Goal: Task Accomplishment & Management: Use online tool/utility

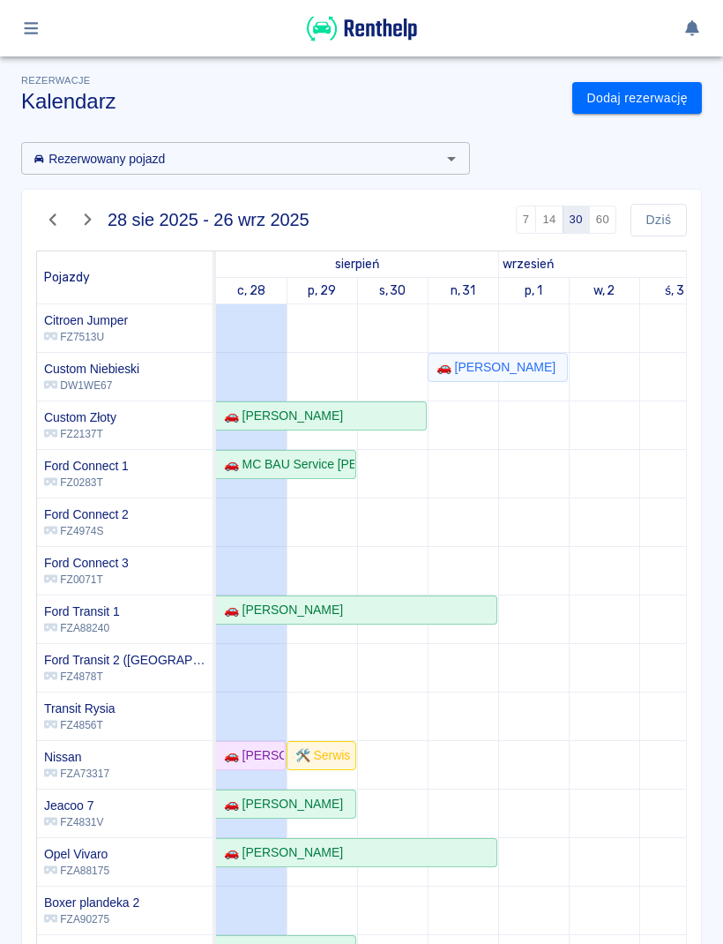
scroll to position [172, 0]
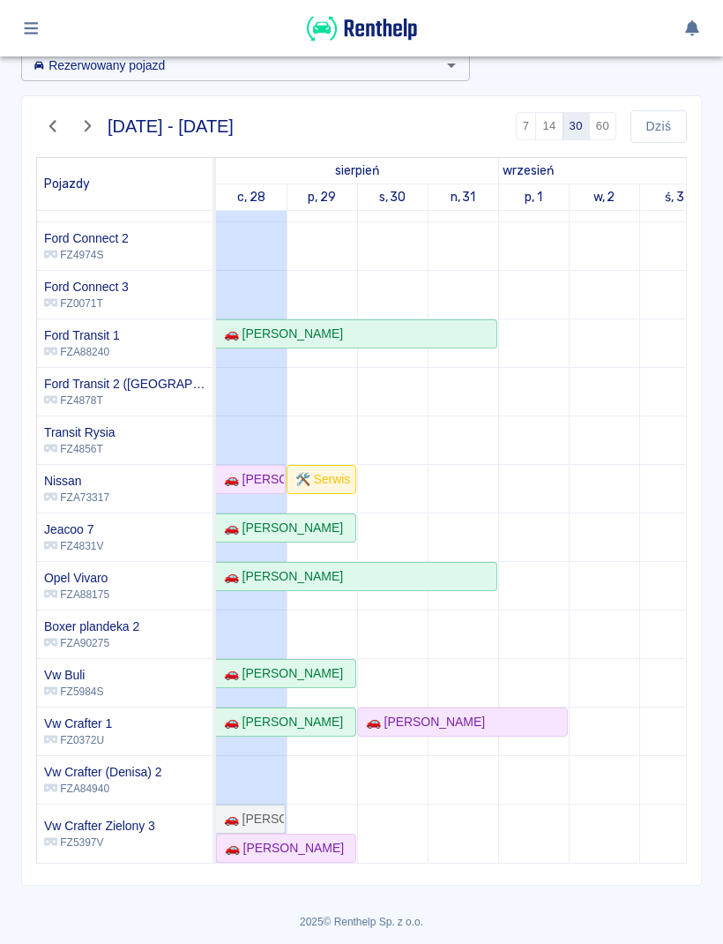
scroll to position [93, 0]
click at [339, 848] on div "🚗 [PERSON_NAME]" at bounding box center [281, 848] width 126 height 19
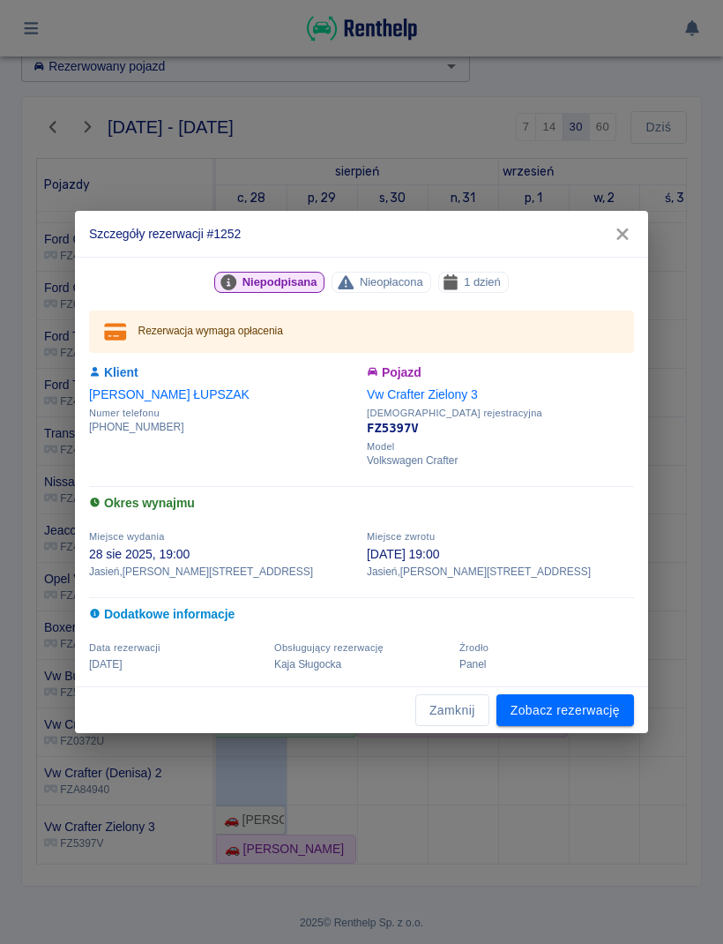
click at [562, 715] on link "Zobacz rezerwację" at bounding box center [565, 710] width 138 height 33
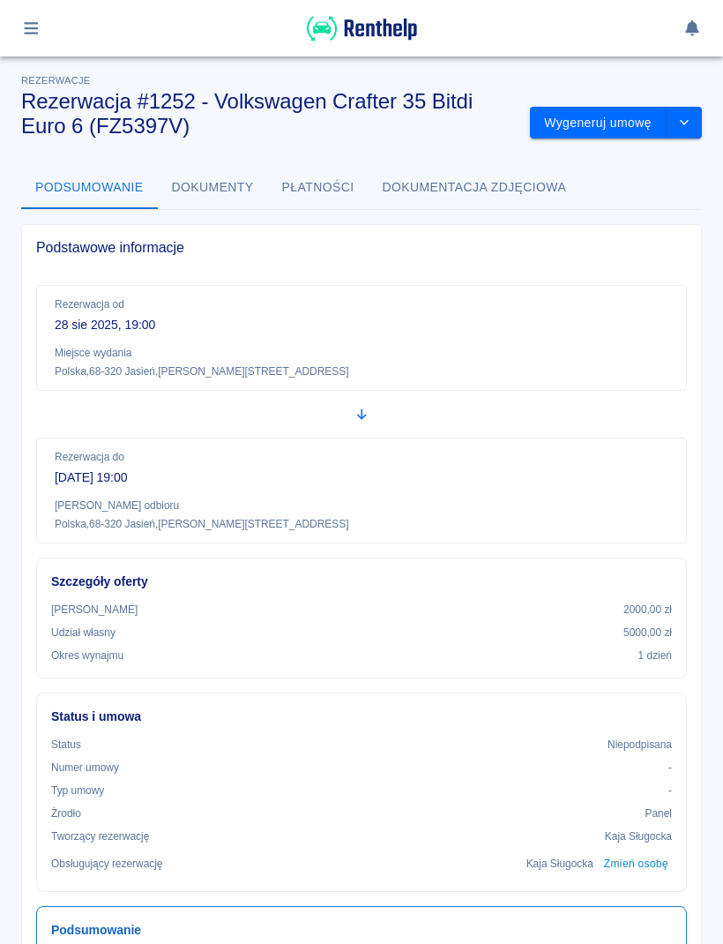
click at [604, 126] on button "Wygeneruj umowę" at bounding box center [598, 123] width 137 height 33
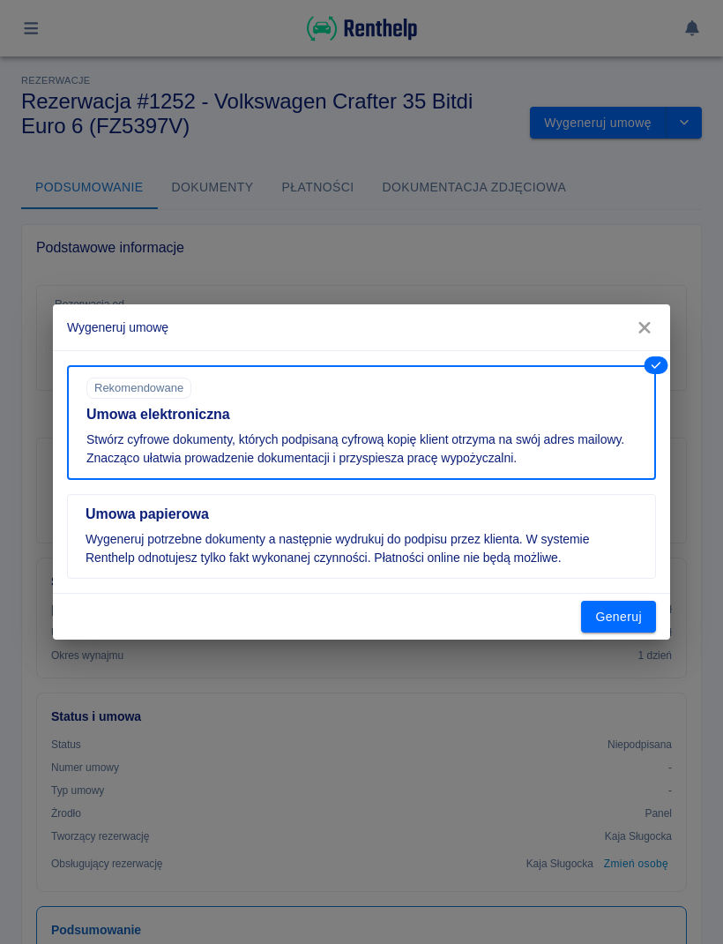
click at [633, 628] on button "Generuj" at bounding box center [618, 616] width 75 height 33
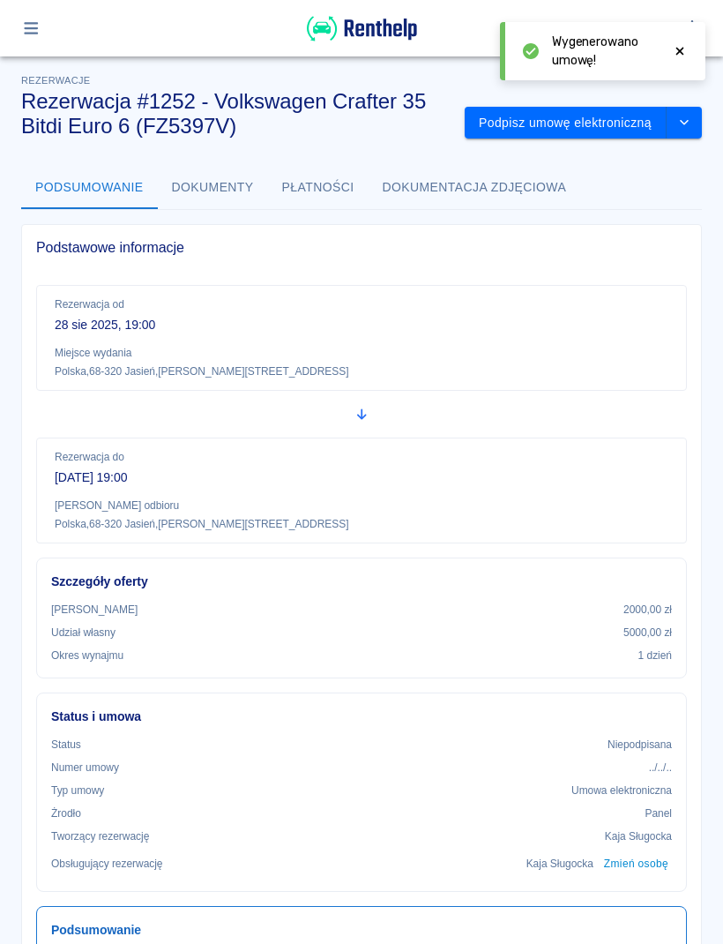
click at [602, 132] on button "Podpisz umowę elektroniczną" at bounding box center [566, 123] width 202 height 33
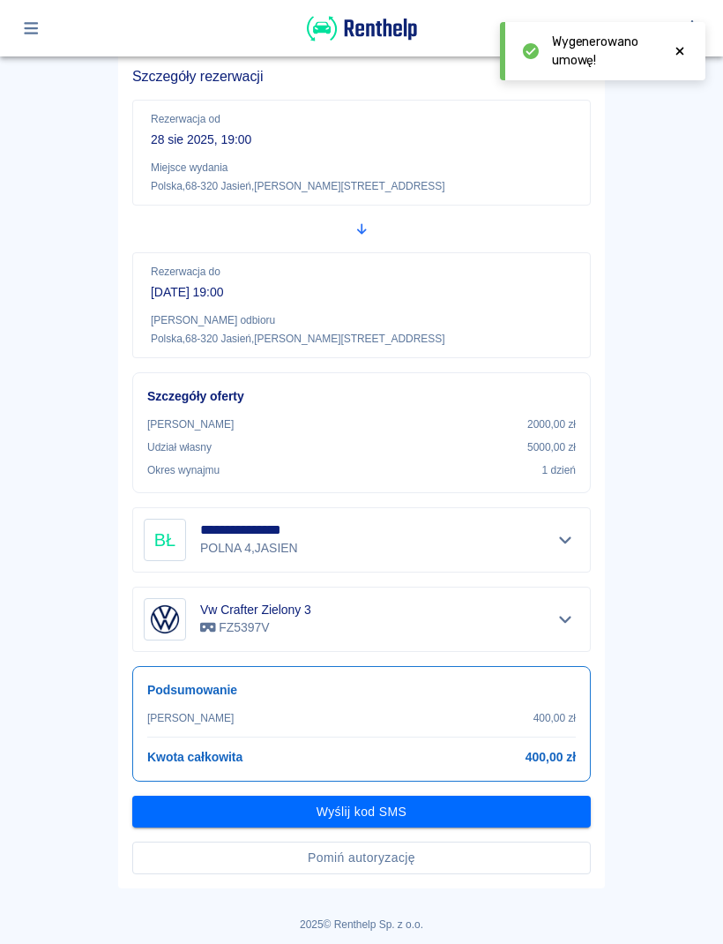
click at [482, 863] on button "Pomiń autoryzację" at bounding box center [361, 857] width 459 height 33
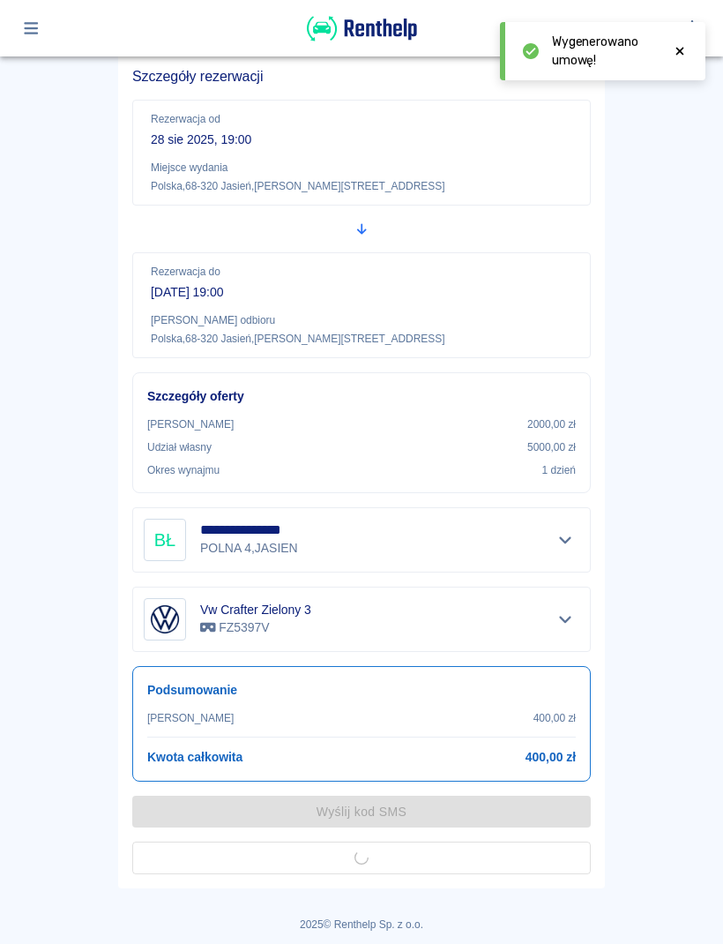
scroll to position [88, 0]
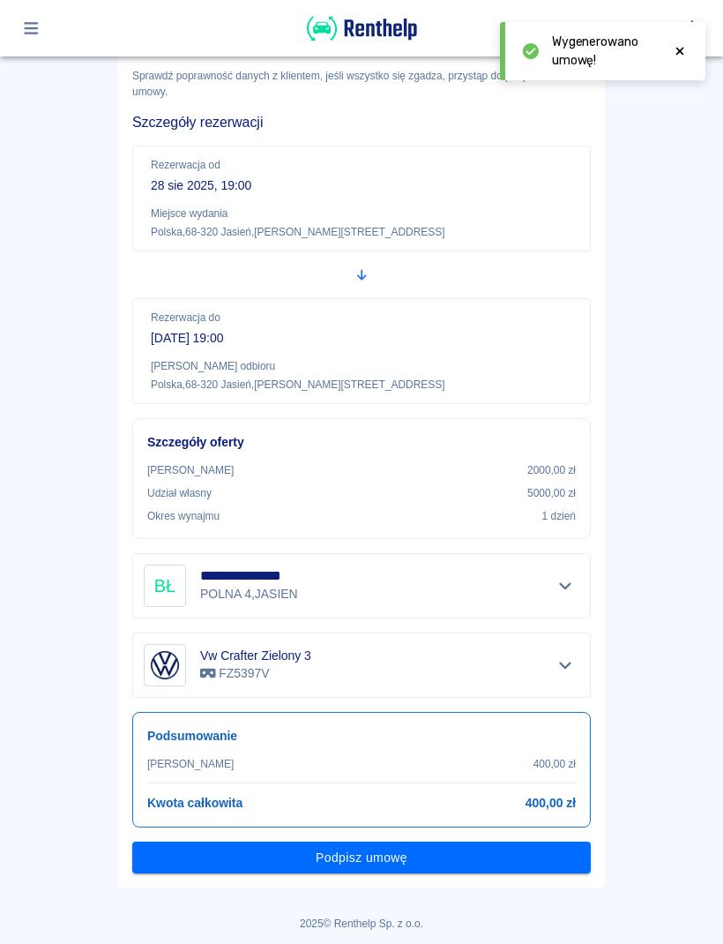
click at [552, 866] on button "Podpisz umowę" at bounding box center [361, 857] width 459 height 33
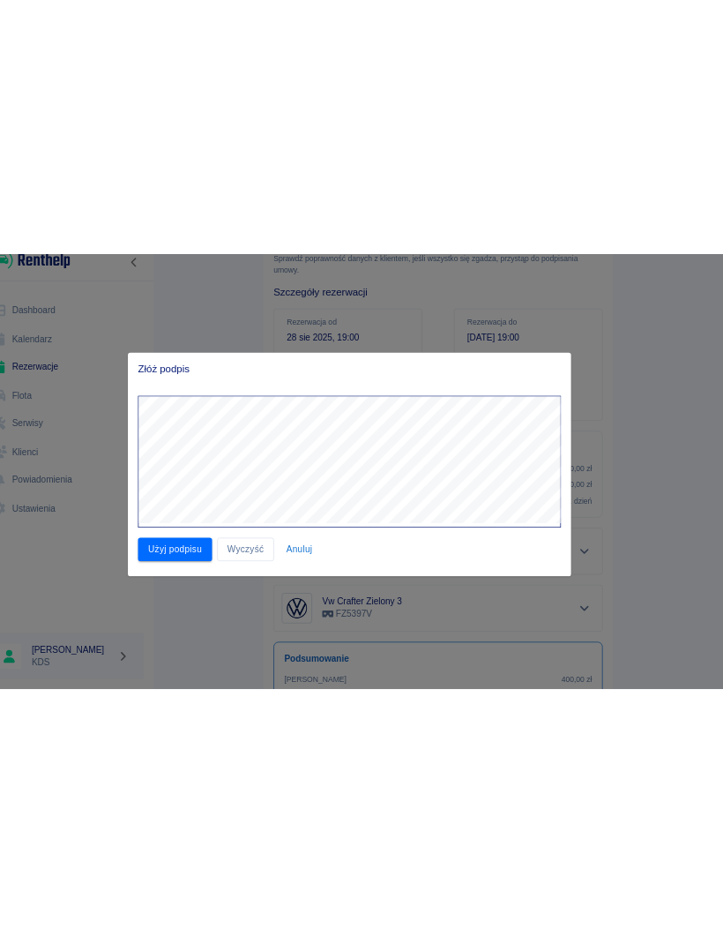
scroll to position [0, 0]
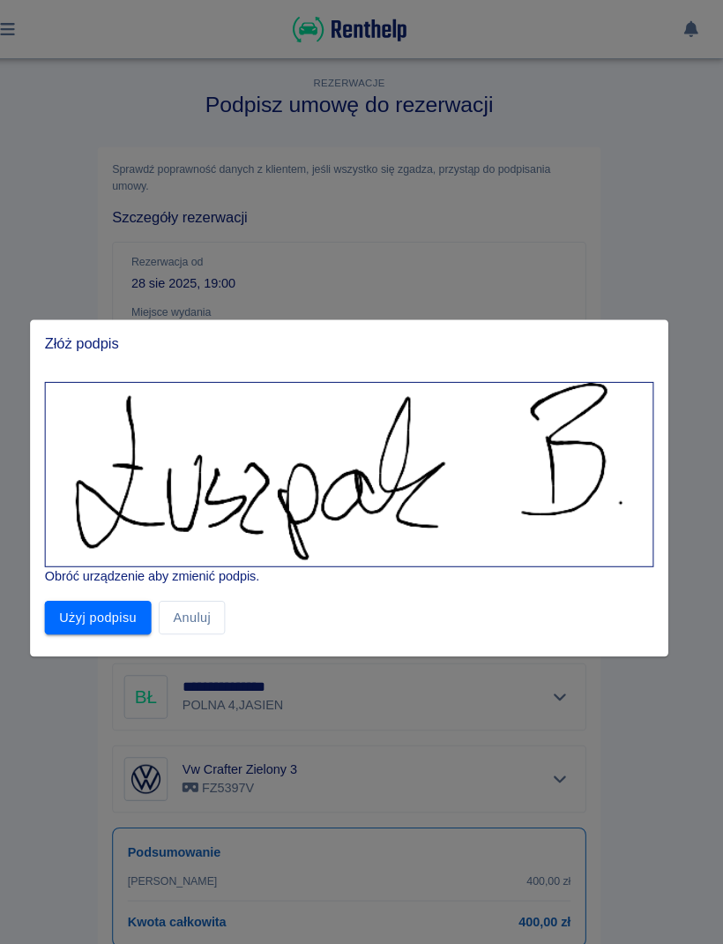
click at [113, 593] on button "Użyj podpisu" at bounding box center [118, 597] width 103 height 33
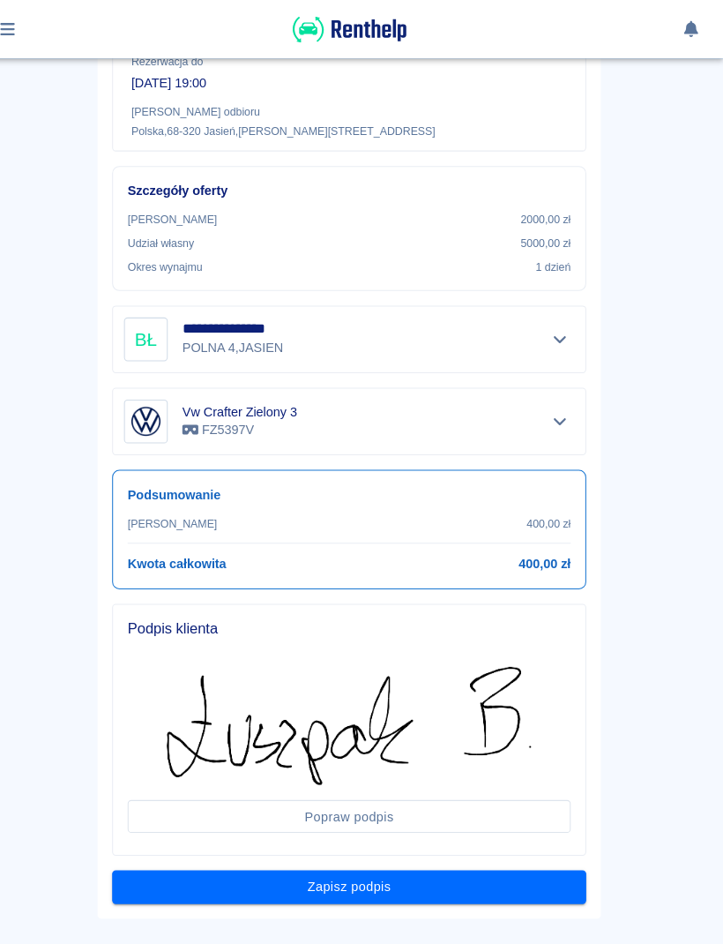
scroll to position [346, 0]
click at [494, 864] on button "Zapisz podpis" at bounding box center [361, 857] width 459 height 33
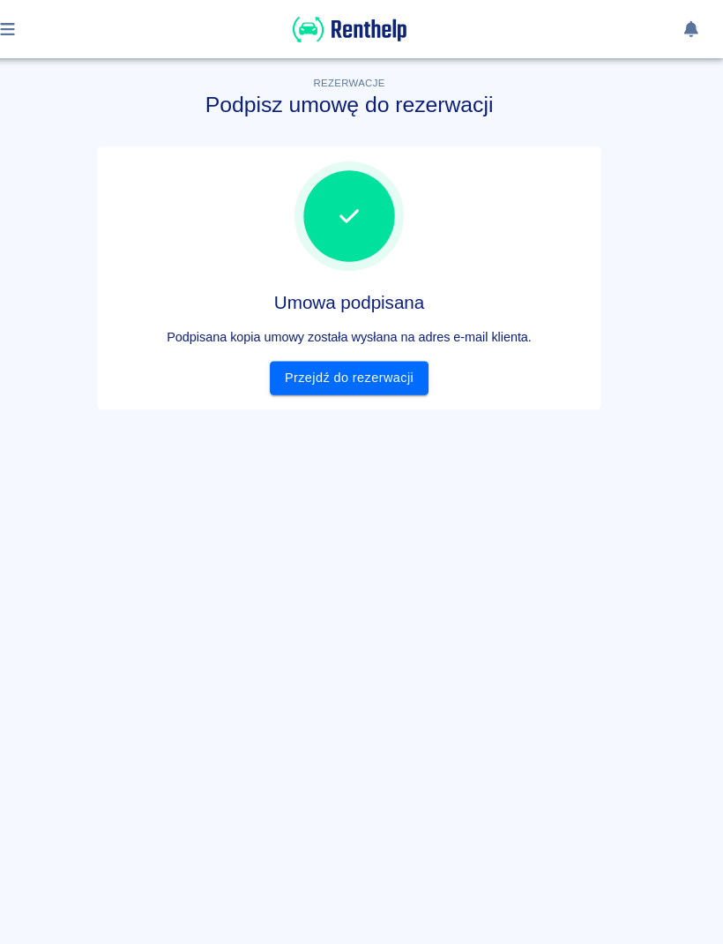
scroll to position [0, 0]
click at [393, 370] on link "Przejdź do rezerwacji" at bounding box center [361, 365] width 153 height 33
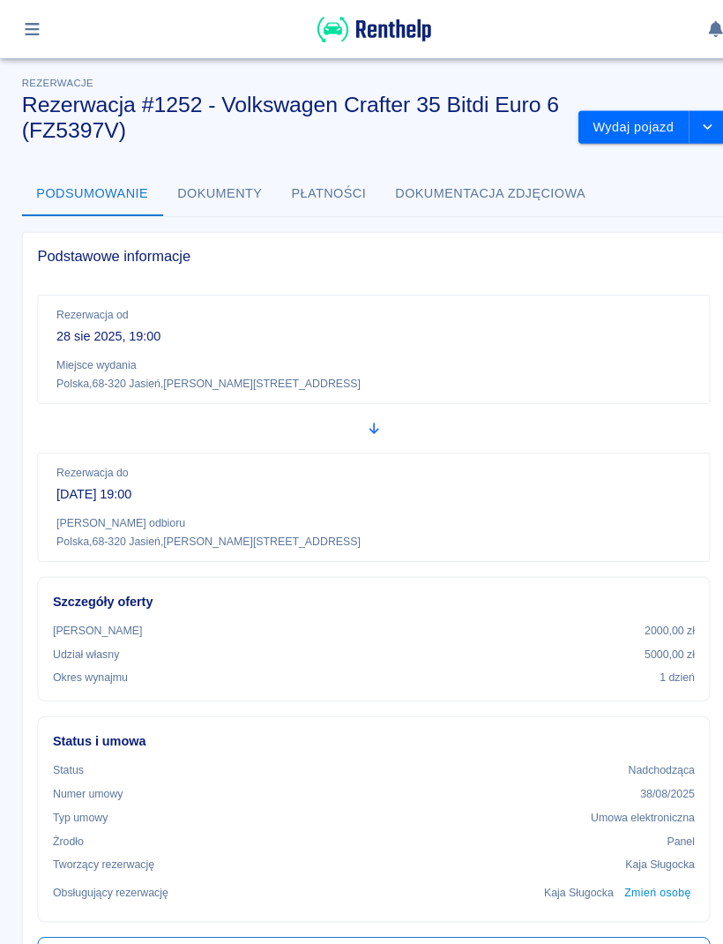
click at [610, 120] on button "Wydaj pojazd" at bounding box center [613, 123] width 108 height 33
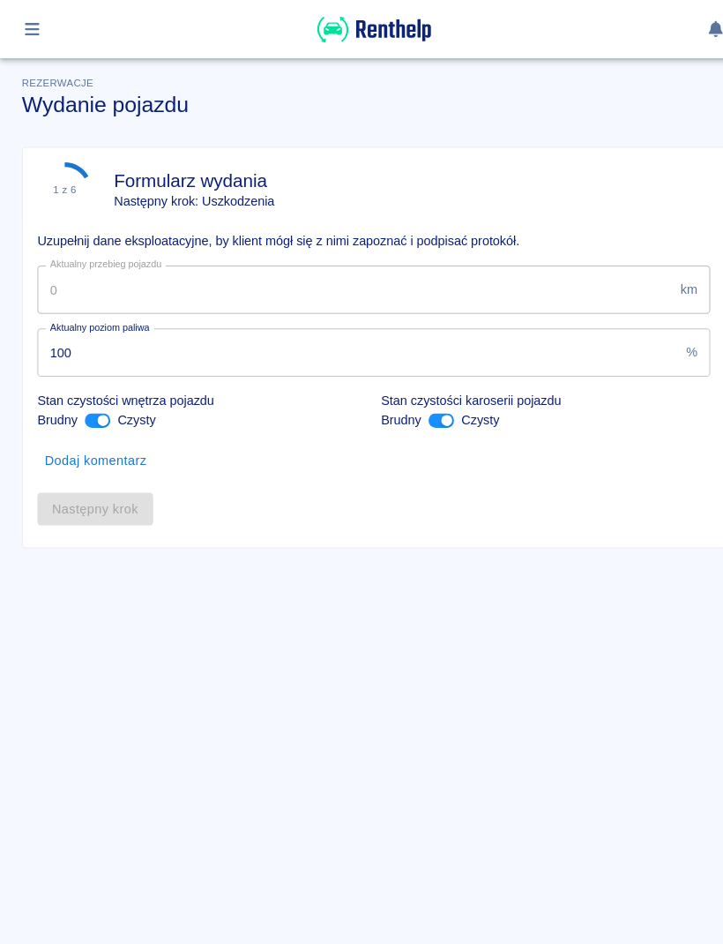
type input "32586"
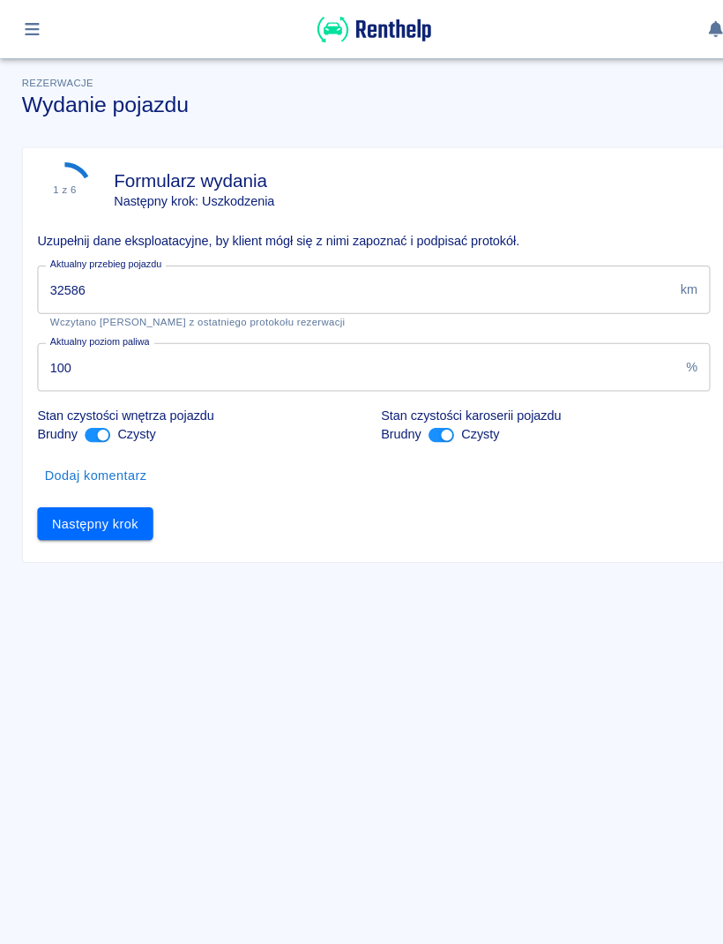
click at [131, 500] on button "Następny krok" at bounding box center [92, 506] width 112 height 33
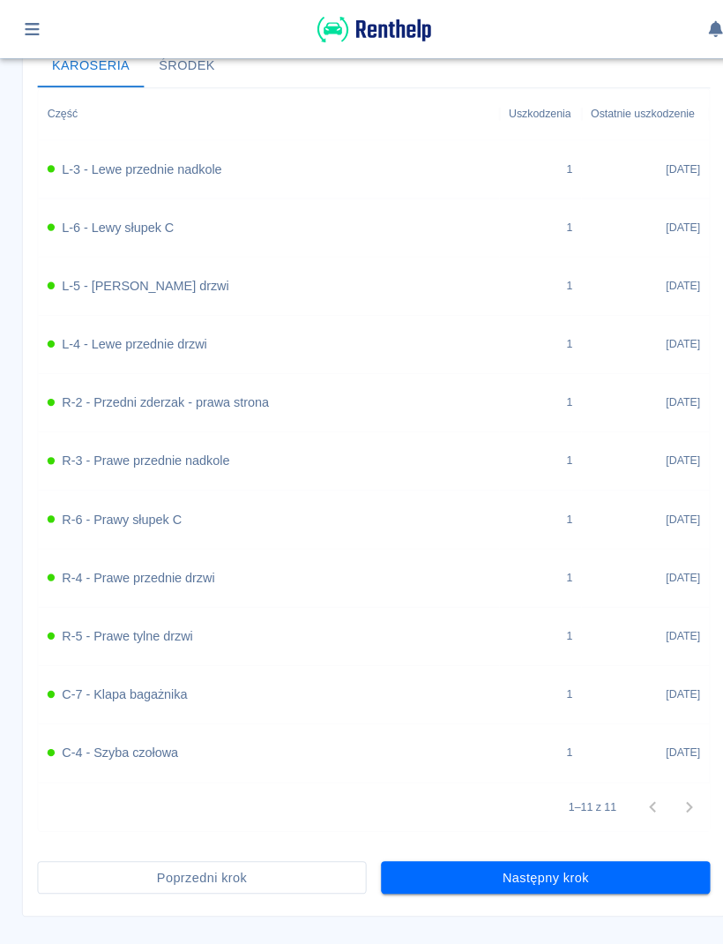
scroll to position [687, 0]
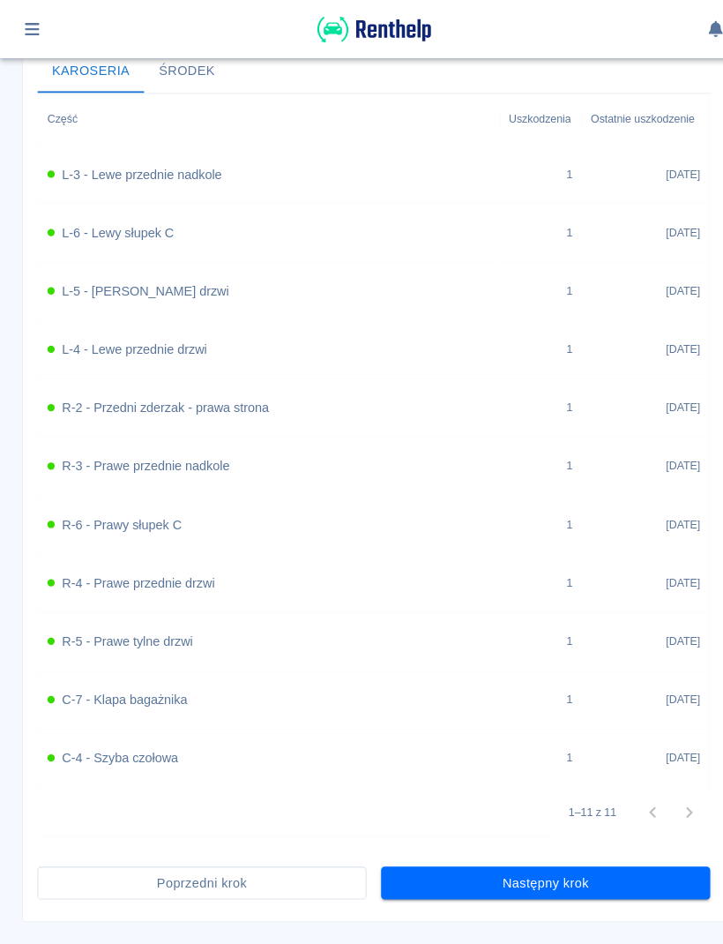
click at [638, 842] on button "Następny krok" at bounding box center [528, 854] width 318 height 33
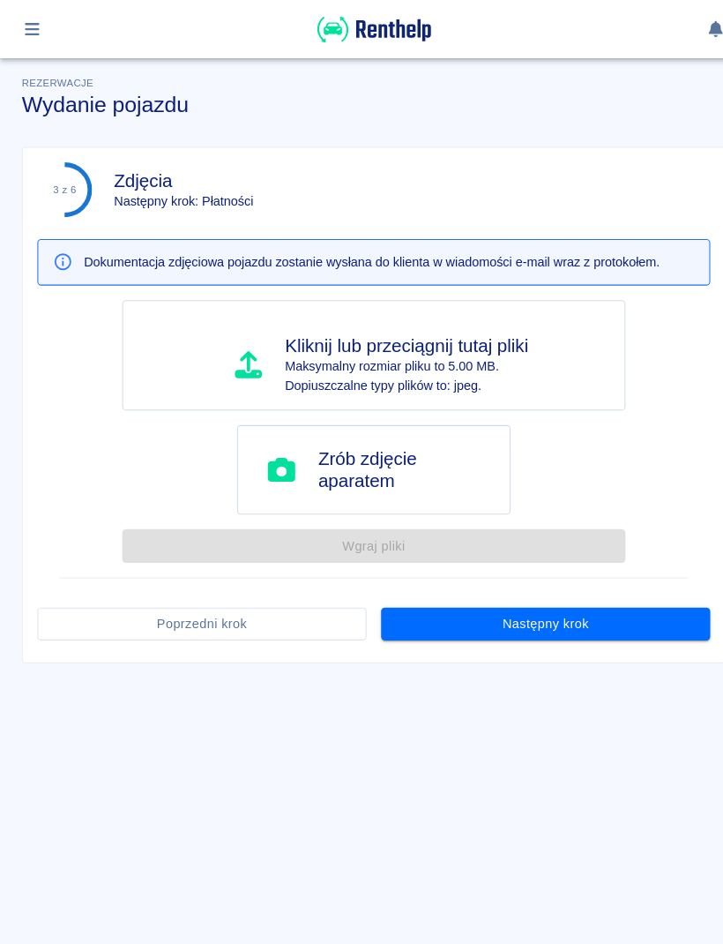
click at [600, 613] on button "Następny krok" at bounding box center [528, 603] width 318 height 33
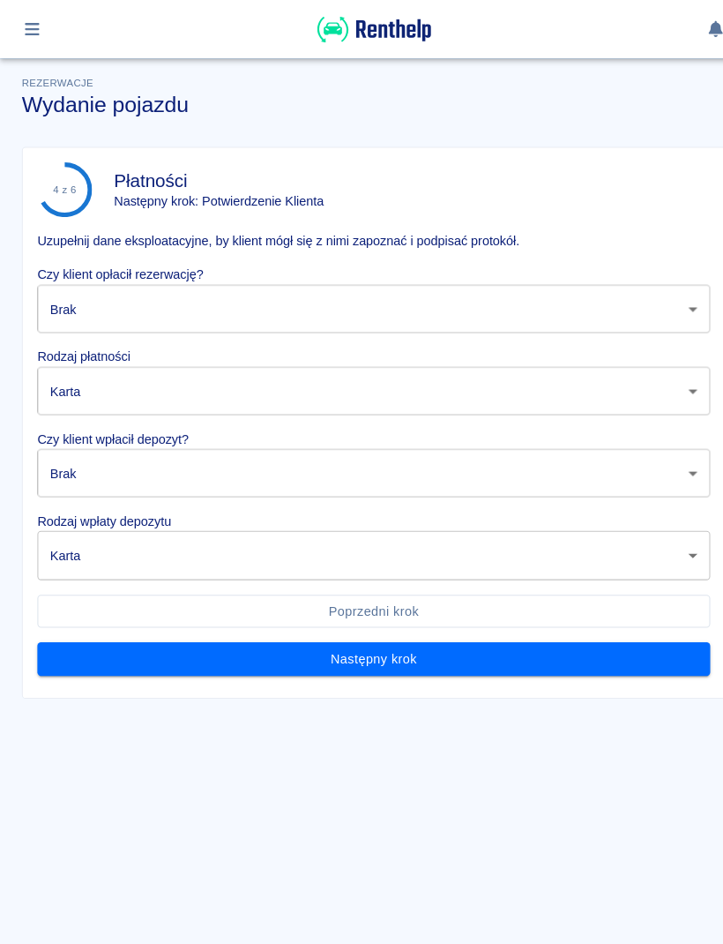
click at [577, 303] on body "Używamy plików Cookies, by zapewnić Ci najlepsze możliwe doświadczenie. Aby dow…" at bounding box center [361, 472] width 723 height 944
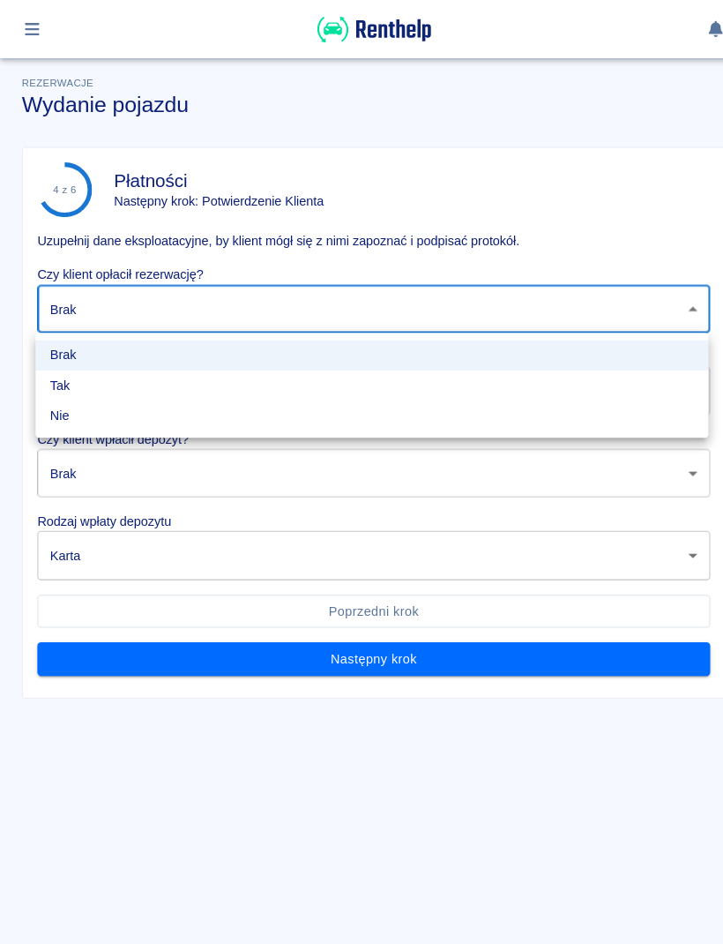
click at [141, 381] on li "Tak" at bounding box center [359, 372] width 651 height 29
type input "true"
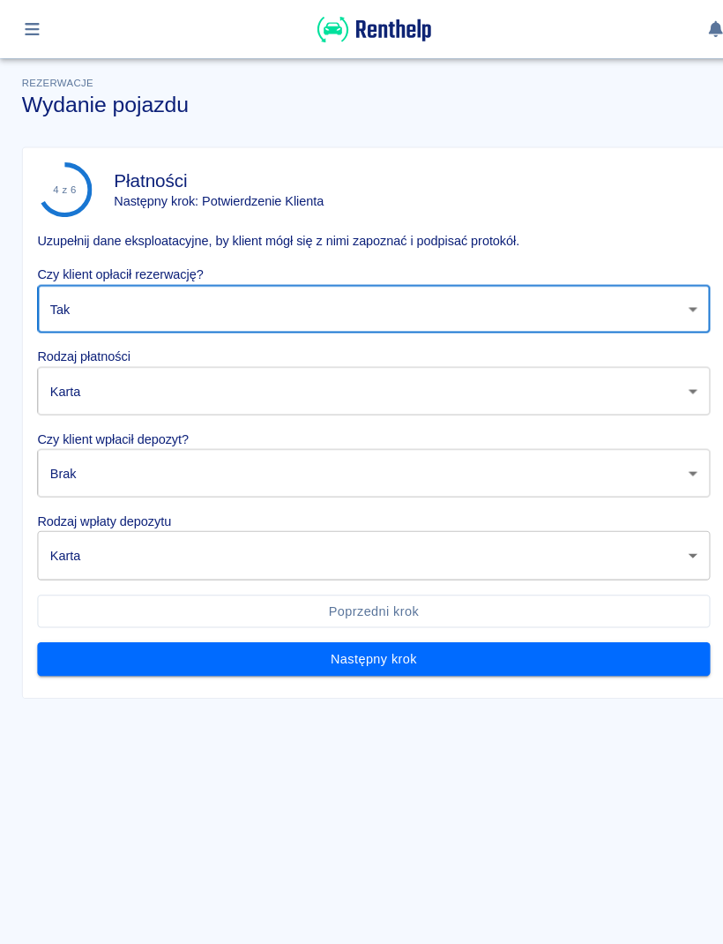
click at [205, 378] on body "Używamy plików Cookies, by zapewnić Ci najlepsze możliwe doświadczenie. Aby dow…" at bounding box center [361, 472] width 723 height 944
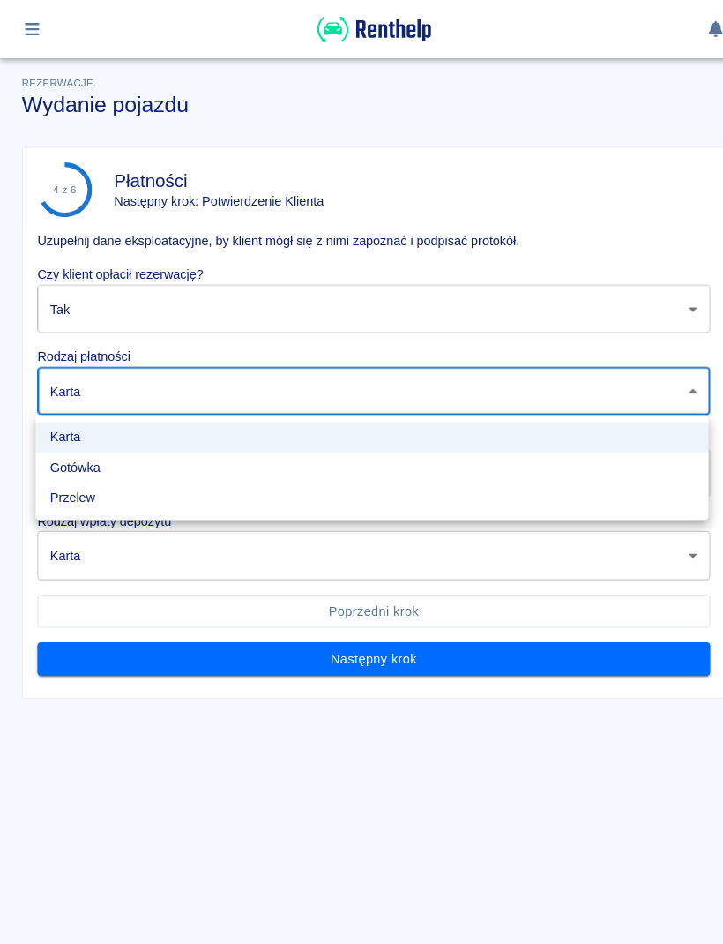
click at [133, 455] on li "Gotówka" at bounding box center [359, 451] width 651 height 29
type input "cash"
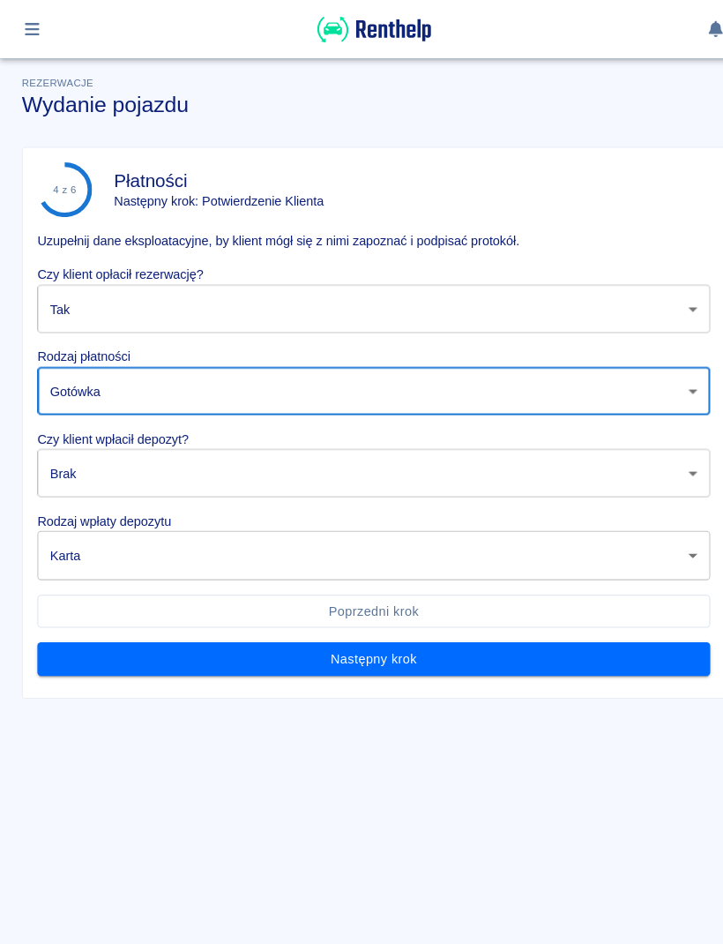
click at [190, 459] on body "Używamy plików Cookies, by zapewnić Ci najlepsze możliwe doświadczenie. Aby dow…" at bounding box center [361, 472] width 723 height 944
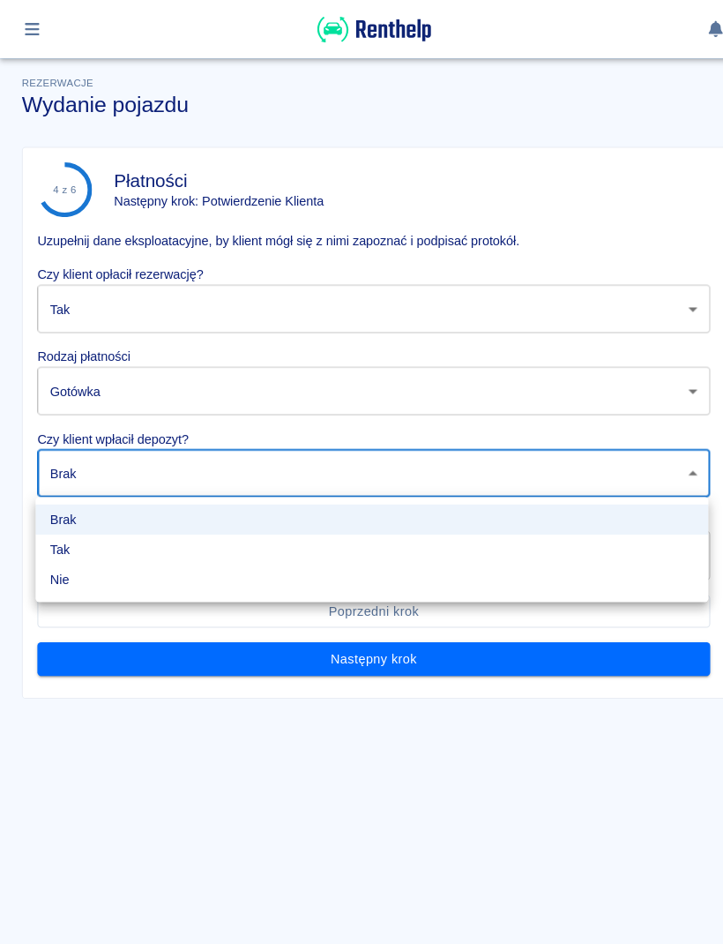
click at [160, 533] on li "Tak" at bounding box center [359, 531] width 651 height 29
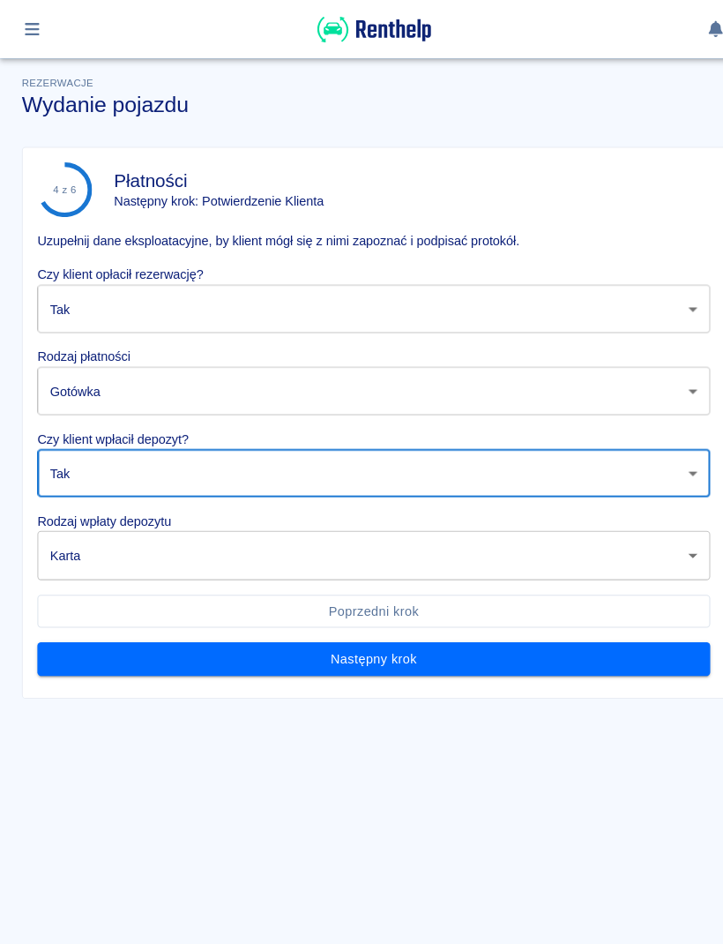
type input "true"
click at [200, 539] on body "Używamy plików Cookies, by zapewnić Ci najlepsze możliwe doświadczenie. Aby dow…" at bounding box center [361, 472] width 723 height 944
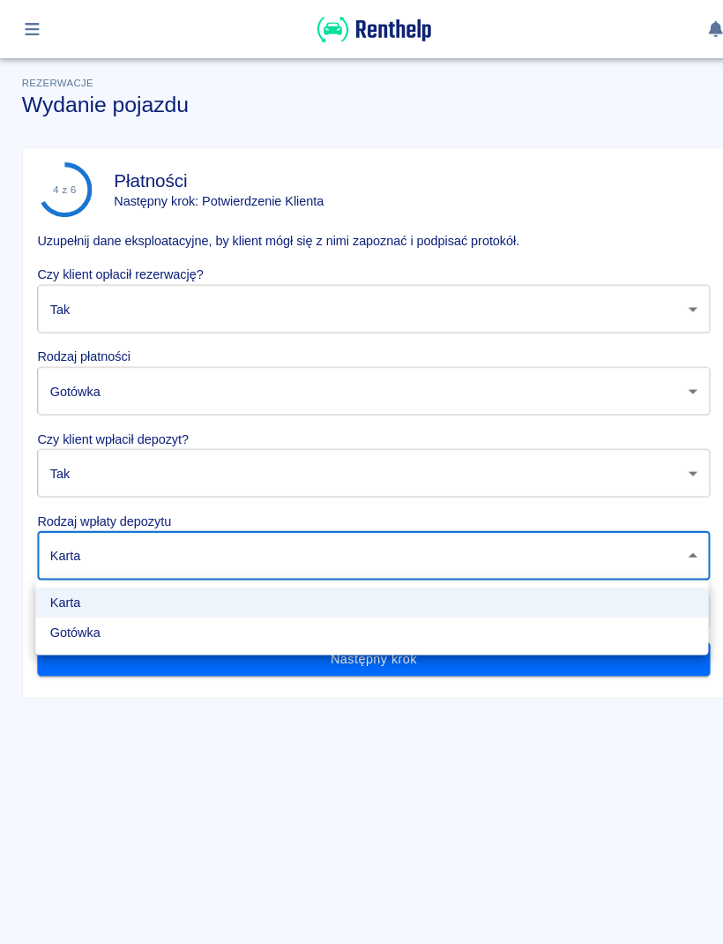
click at [132, 612] on li "Gotówka" at bounding box center [359, 611] width 651 height 29
type input "cash"
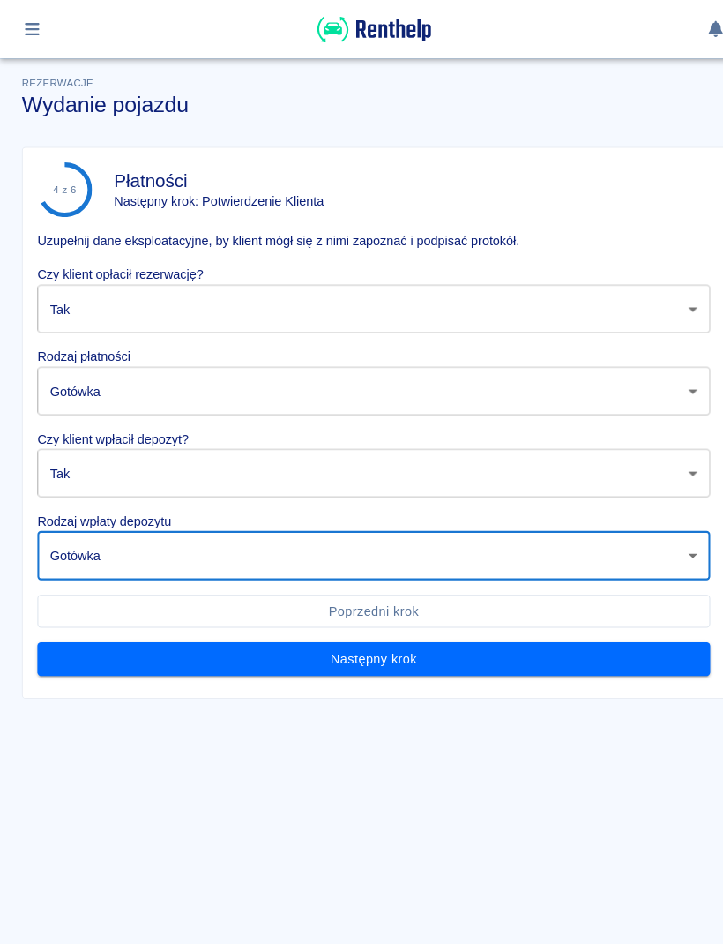
click at [506, 636] on button "Następny krok" at bounding box center [361, 637] width 651 height 33
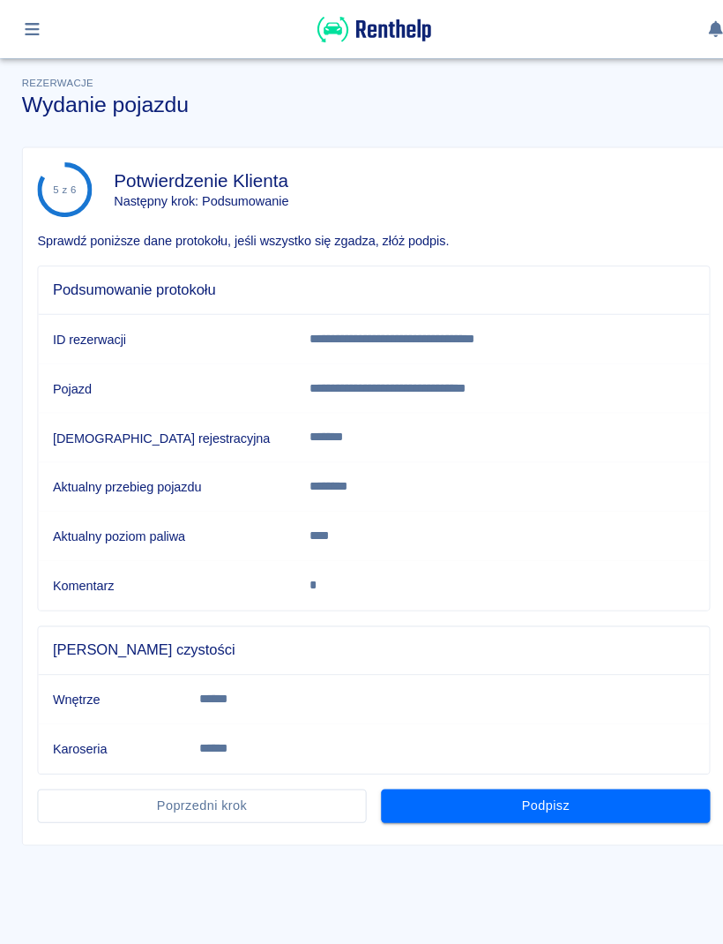
click at [427, 770] on button "Podpisz" at bounding box center [528, 779] width 318 height 33
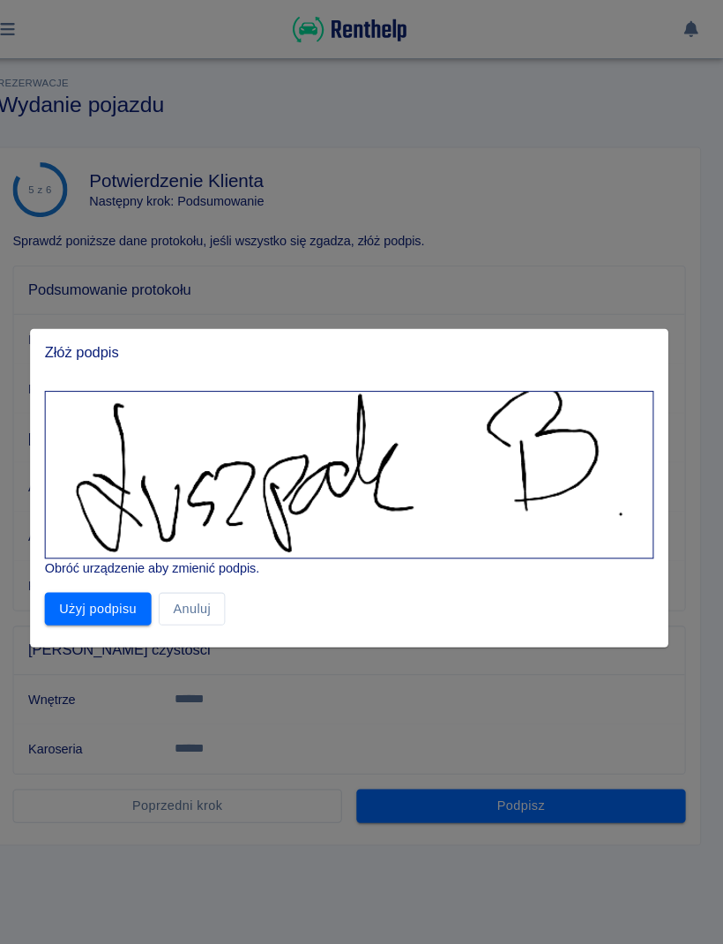
click at [112, 592] on button "Użyj podpisu" at bounding box center [118, 588] width 103 height 33
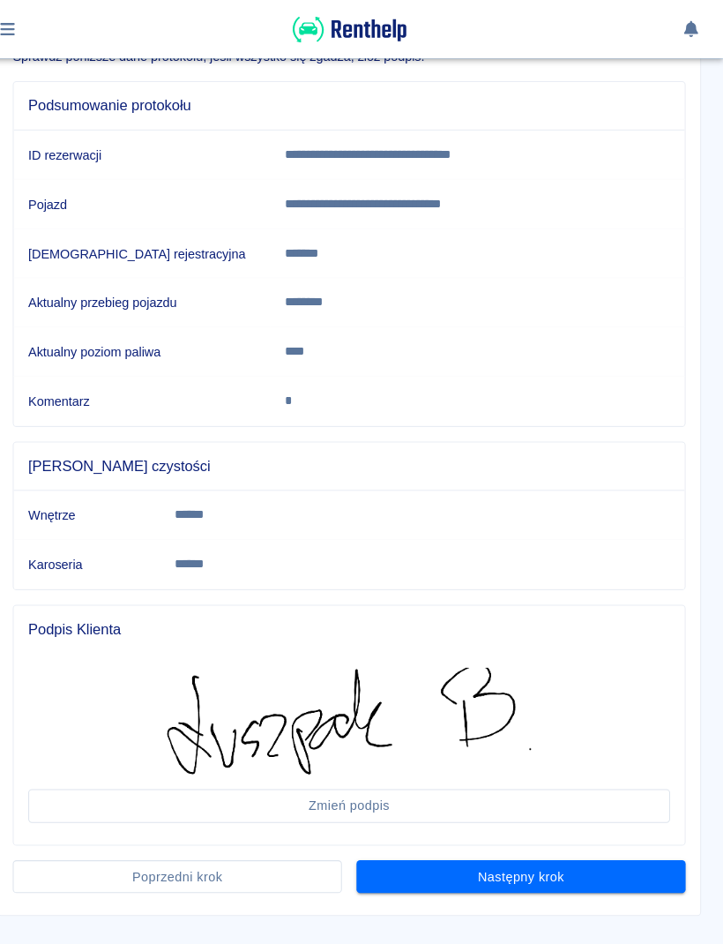
scroll to position [177, 0]
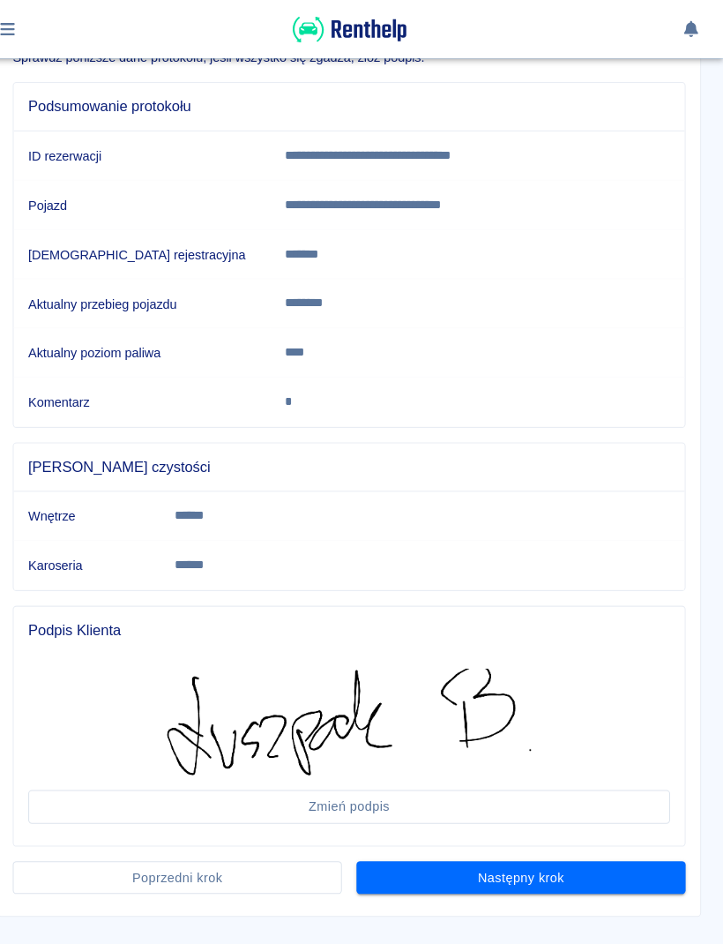
click at [630, 841] on button "Następny krok" at bounding box center [528, 848] width 318 height 33
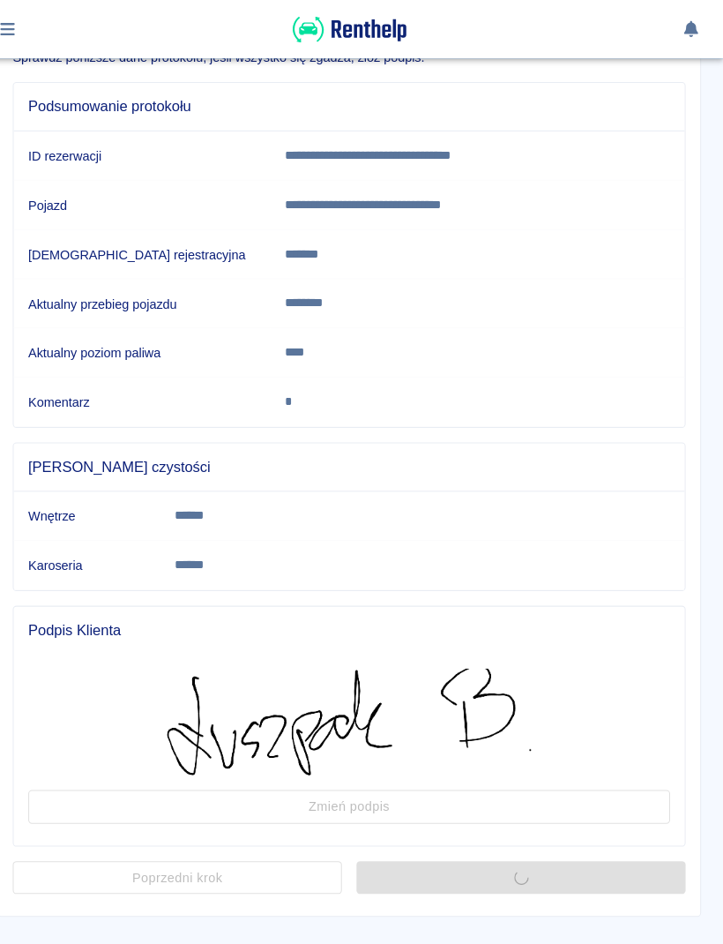
scroll to position [0, 0]
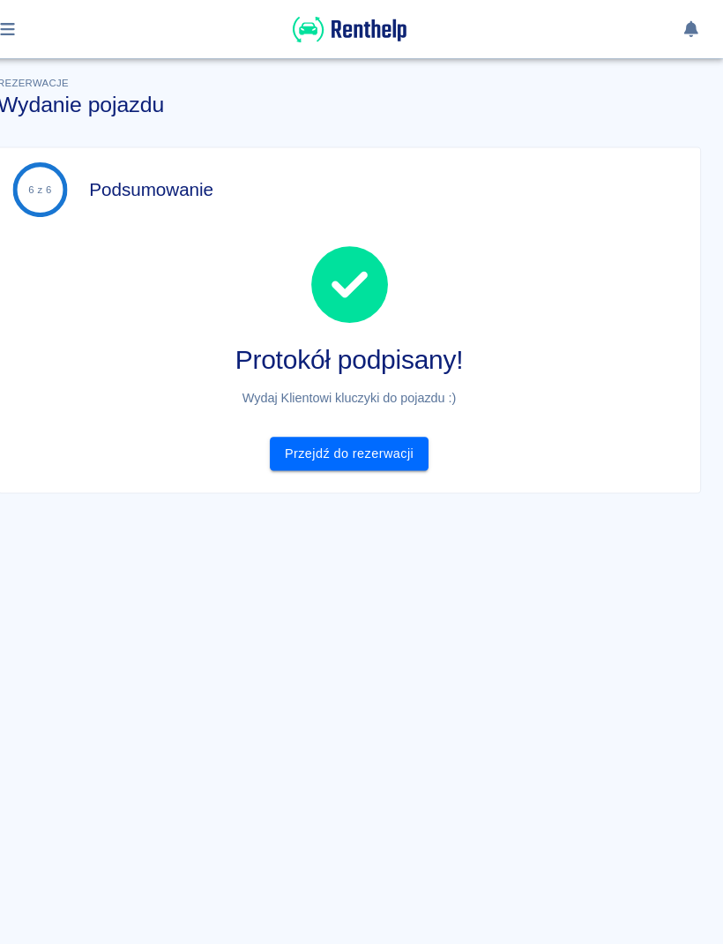
click at [389, 431] on link "Przejdź do rezerwacji" at bounding box center [361, 438] width 153 height 33
